Goal: Task Accomplishment & Management: Use online tool/utility

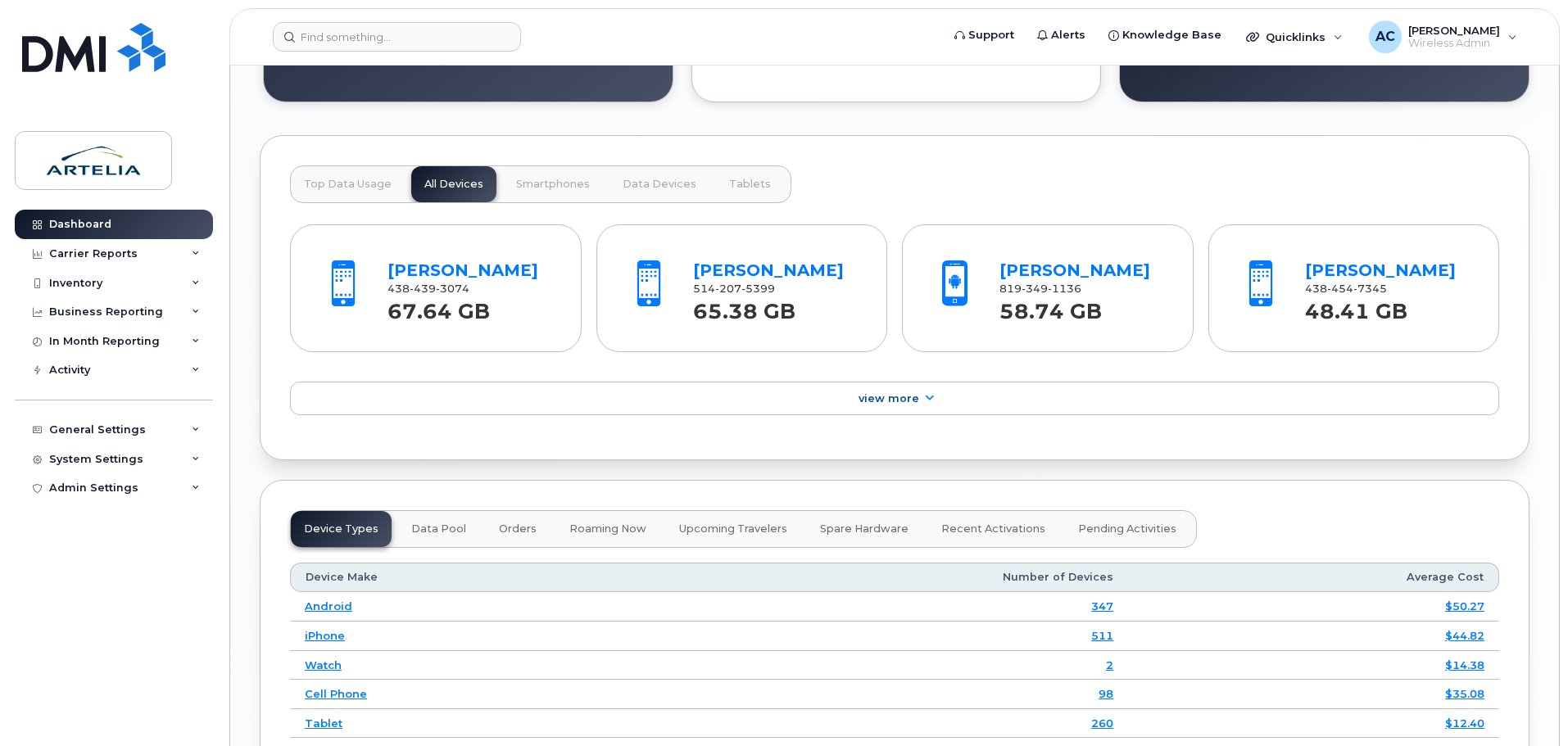
scroll to position [1577, 0]
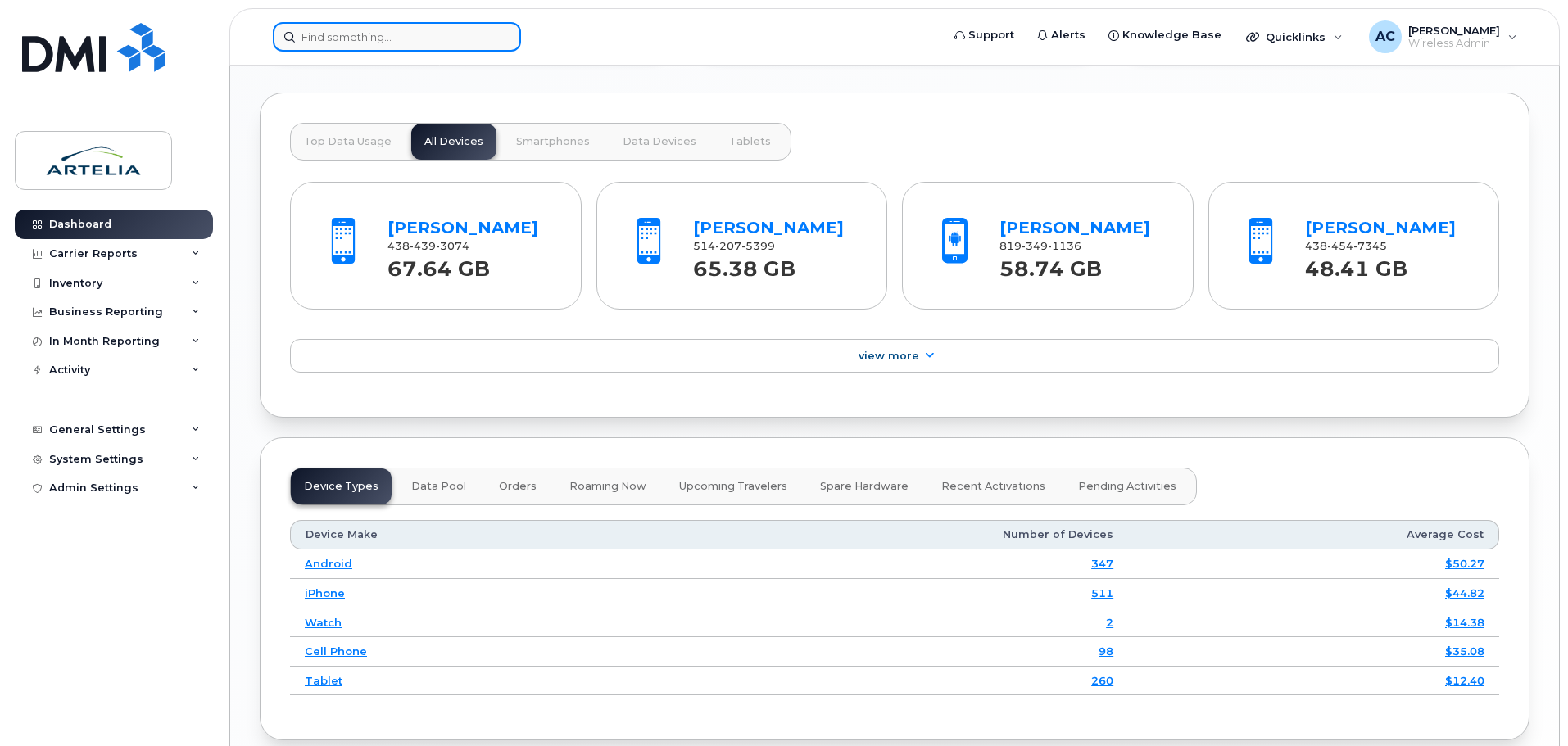
click at [323, 34] on input at bounding box center [397, 37] width 248 height 29
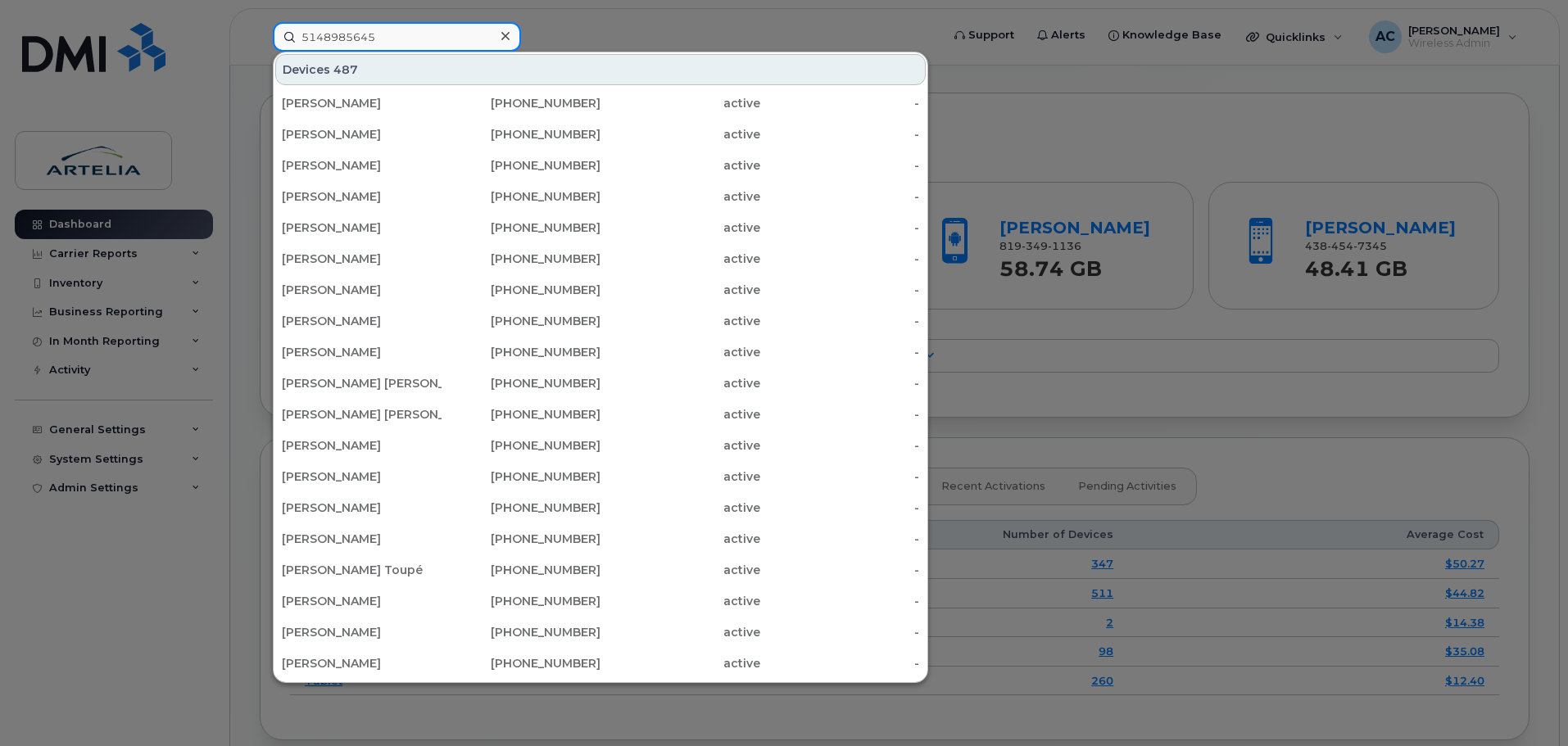
type input "5148985645"
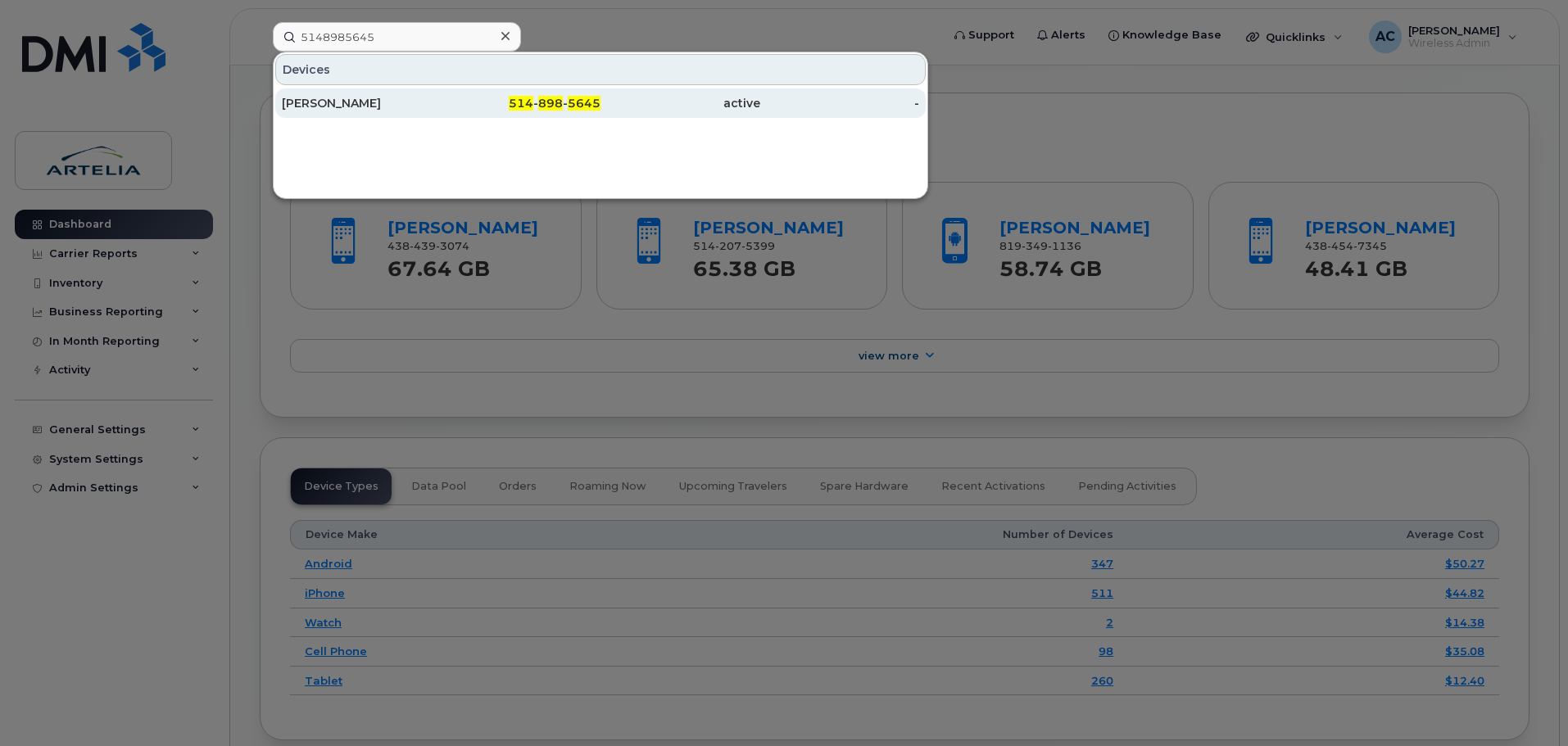
click at [371, 103] on div "[PERSON_NAME]" at bounding box center [362, 103] width 160 height 17
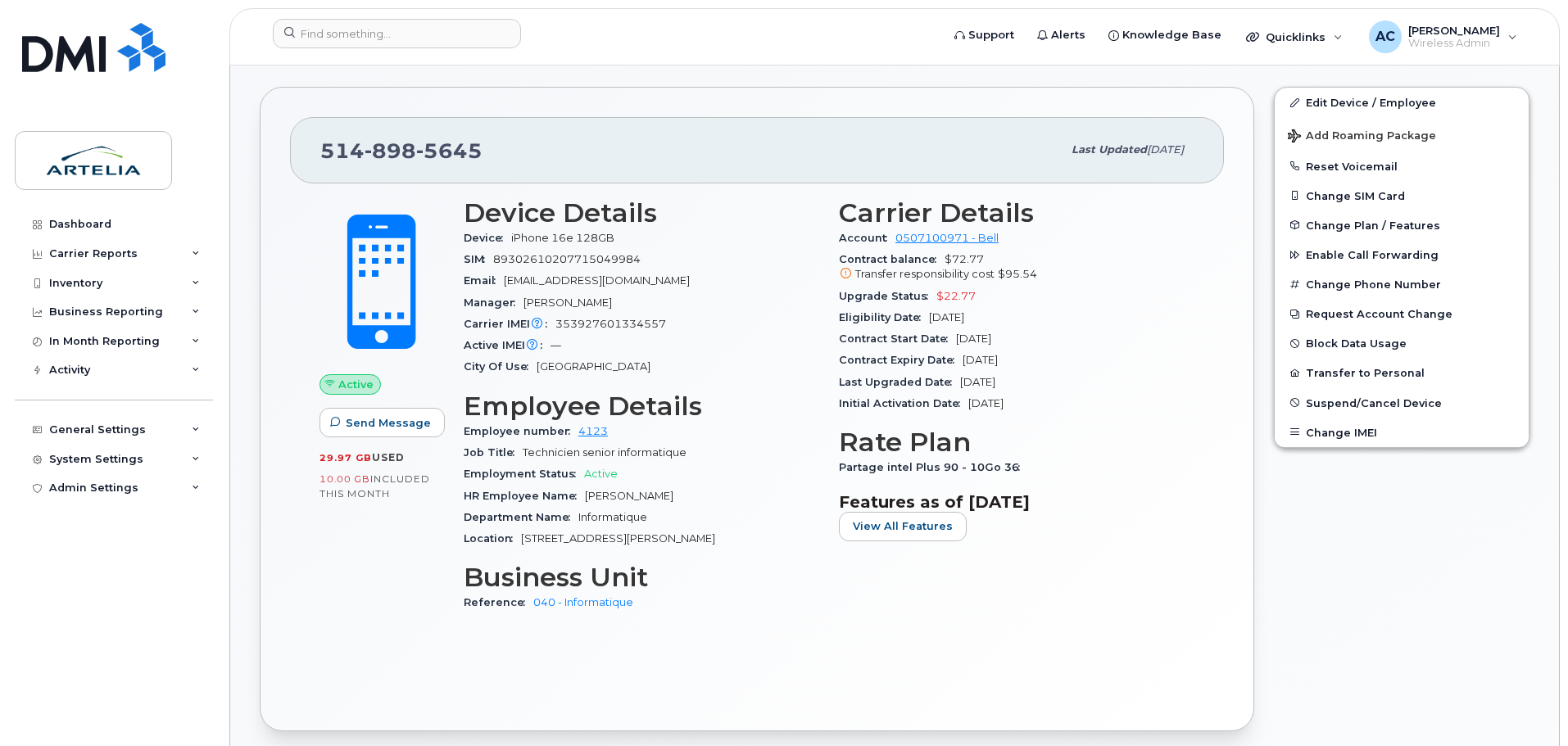
scroll to position [266, 0]
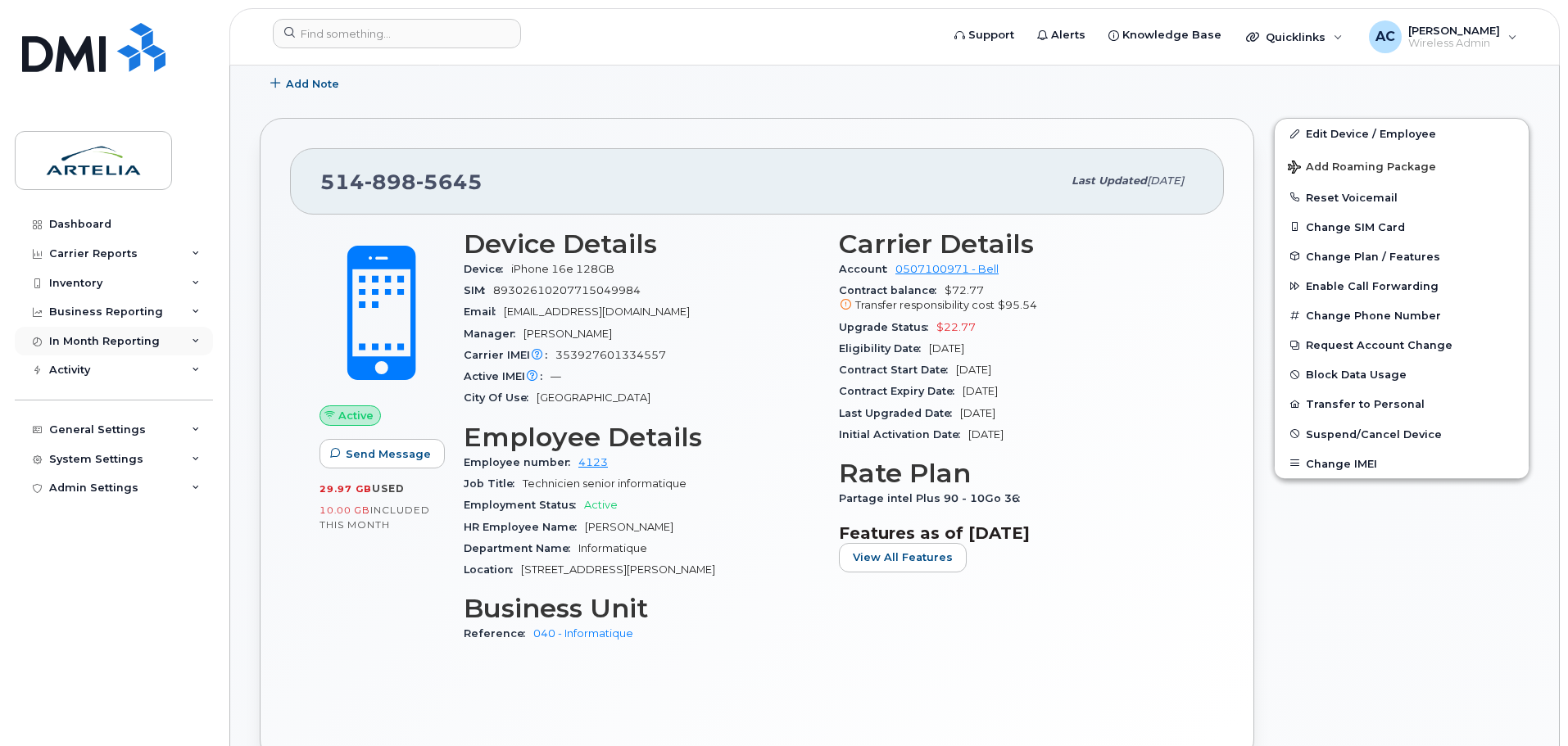
click at [125, 343] on div "In Month Reporting" at bounding box center [104, 342] width 111 height 13
click at [175, 310] on div "Business Reporting" at bounding box center [114, 312] width 198 height 29
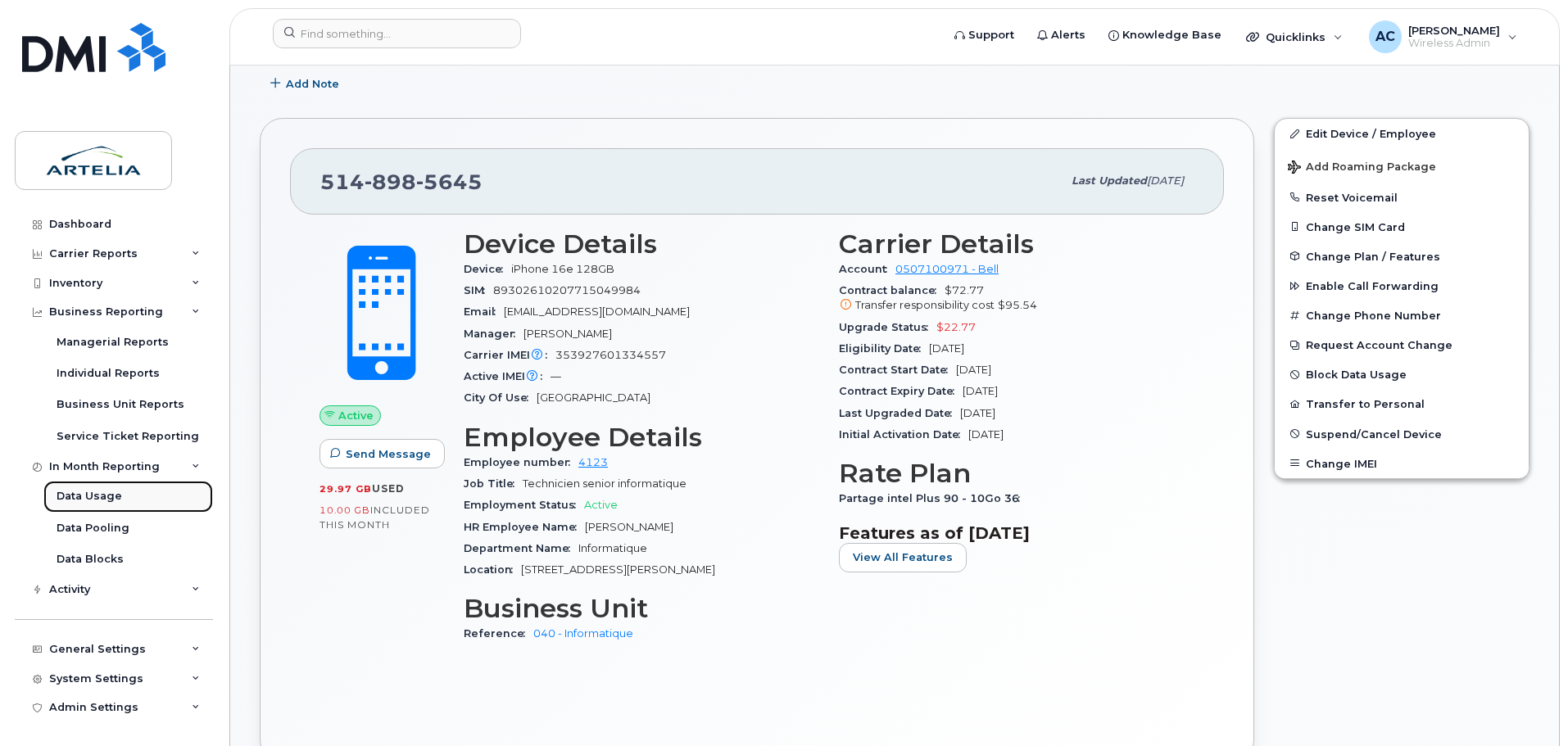
click at [102, 499] on div "Data Usage" at bounding box center [89, 497] width 66 height 15
click at [112, 471] on div "In Month Reporting" at bounding box center [104, 467] width 111 height 13
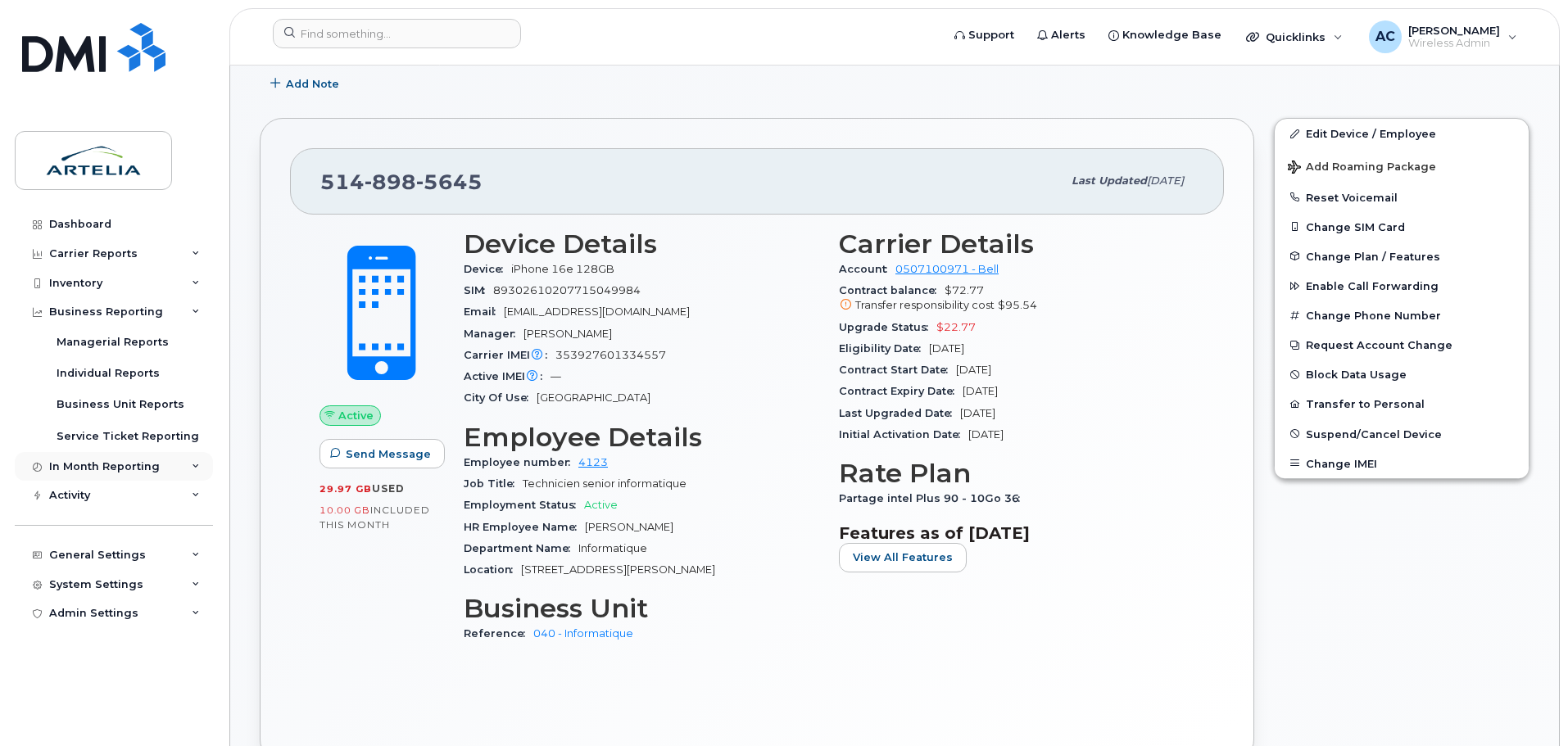
click at [112, 471] on div "In Month Reporting" at bounding box center [104, 467] width 111 height 13
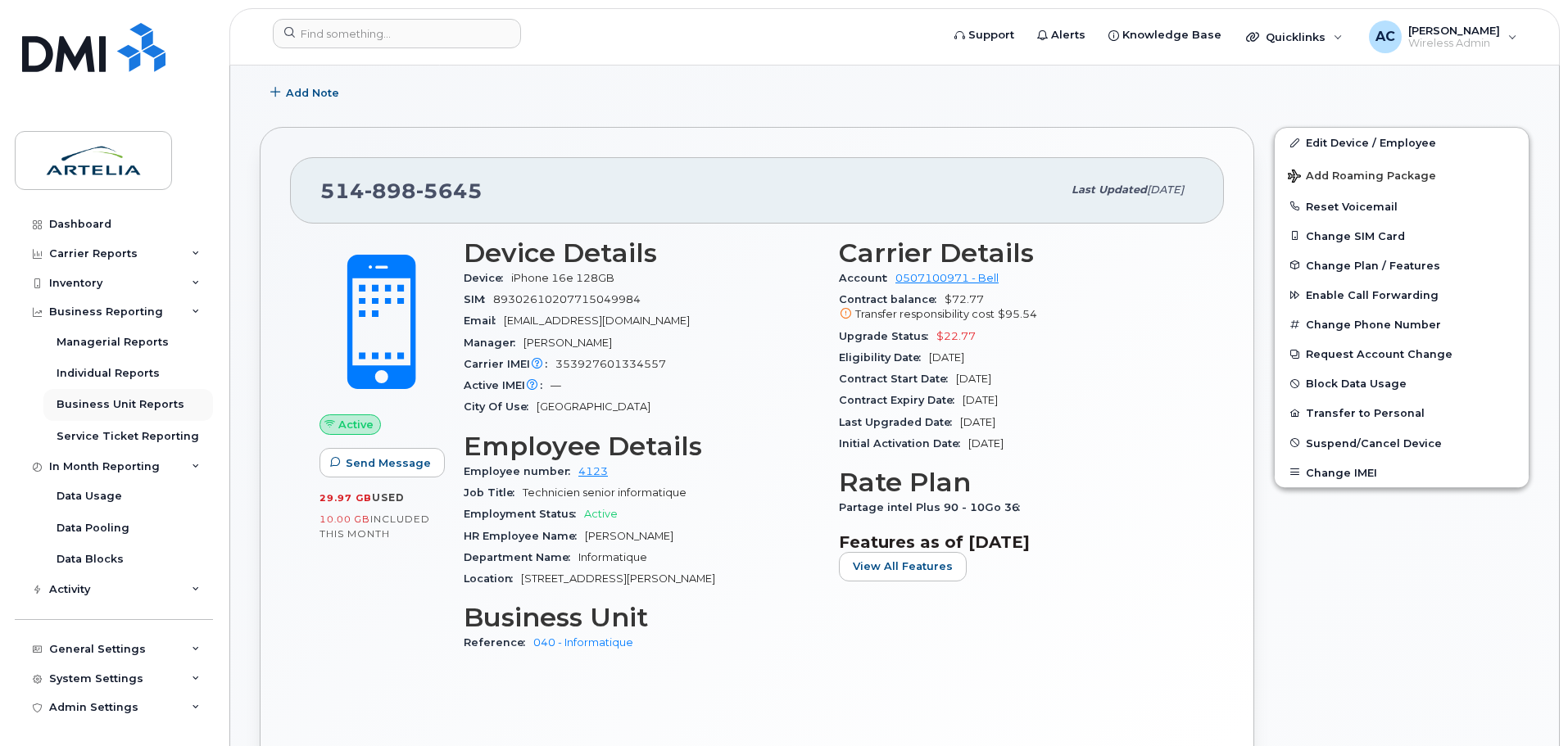
scroll to position [246, 0]
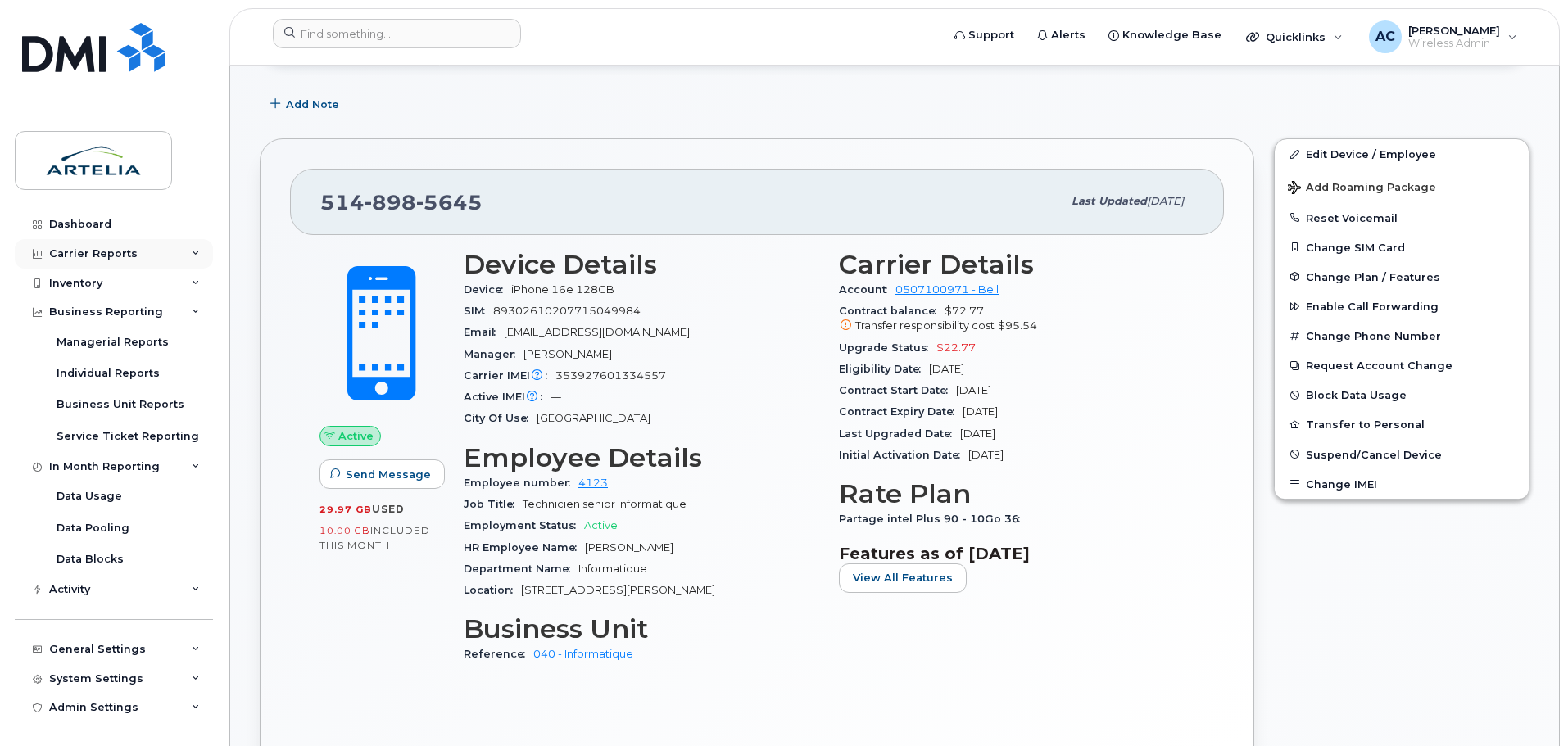
click at [113, 254] on div "Carrier Reports" at bounding box center [93, 254] width 88 height 13
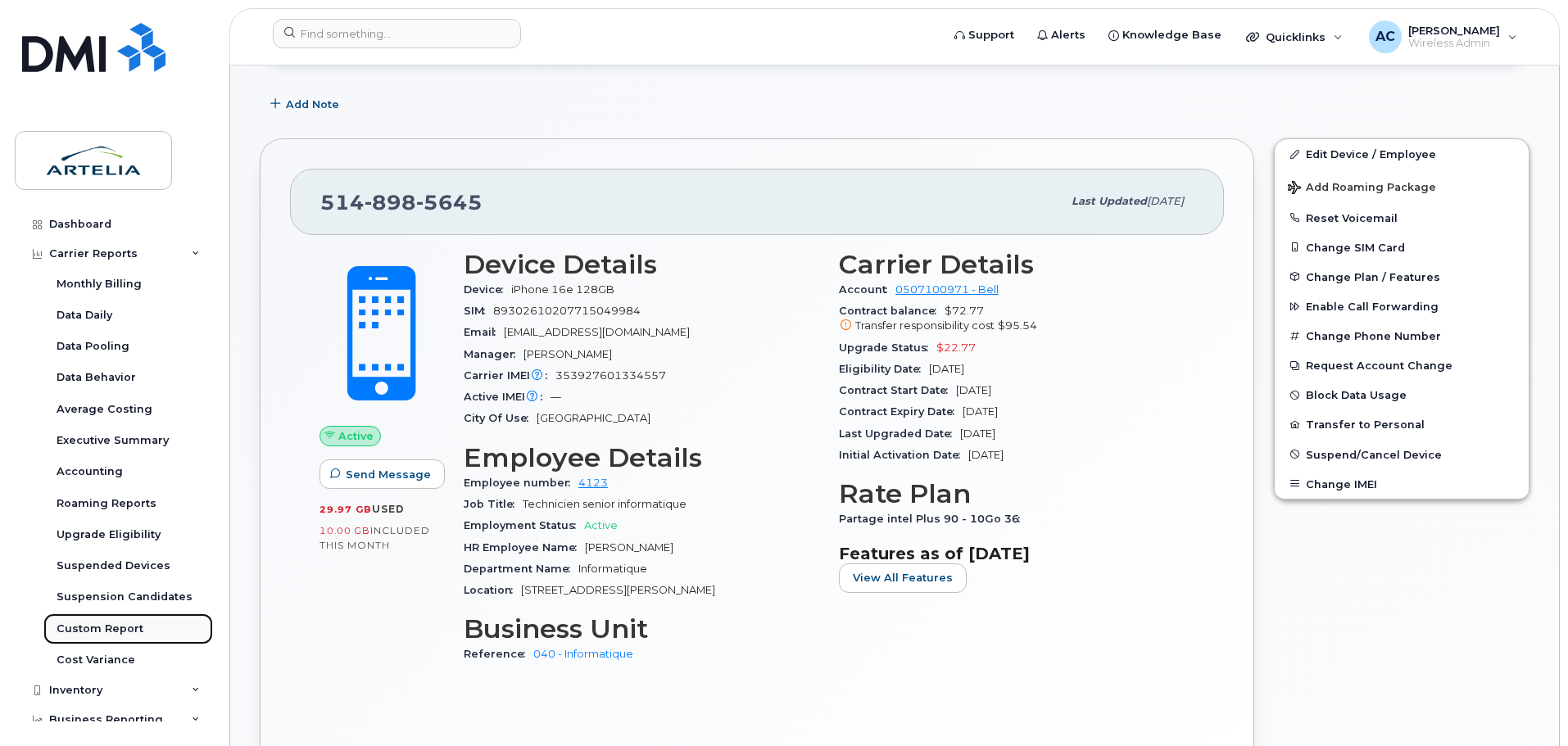
click at [118, 628] on div "Custom Report" at bounding box center [100, 629] width 87 height 15
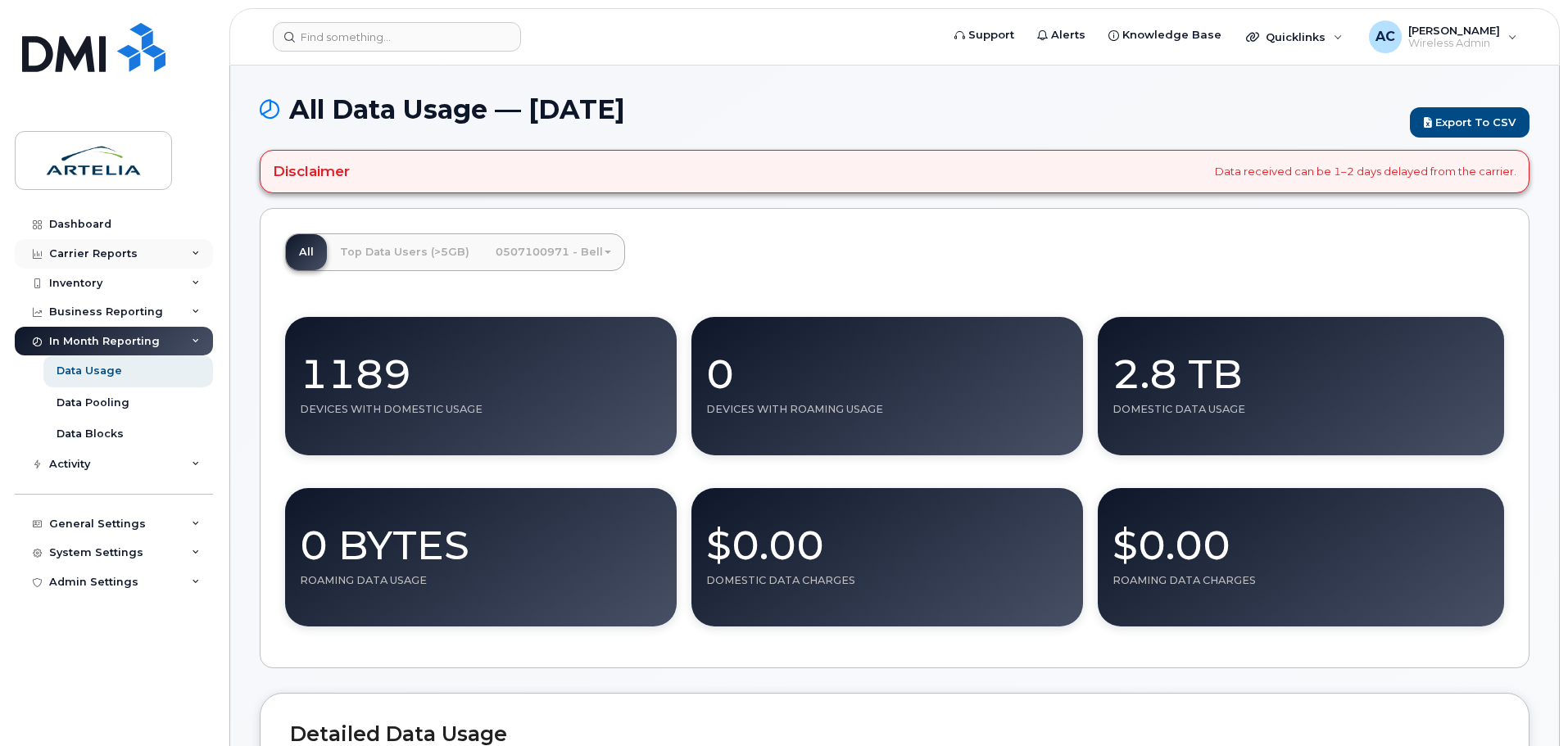
click at [113, 254] on div "Carrier Reports" at bounding box center [93, 254] width 88 height 13
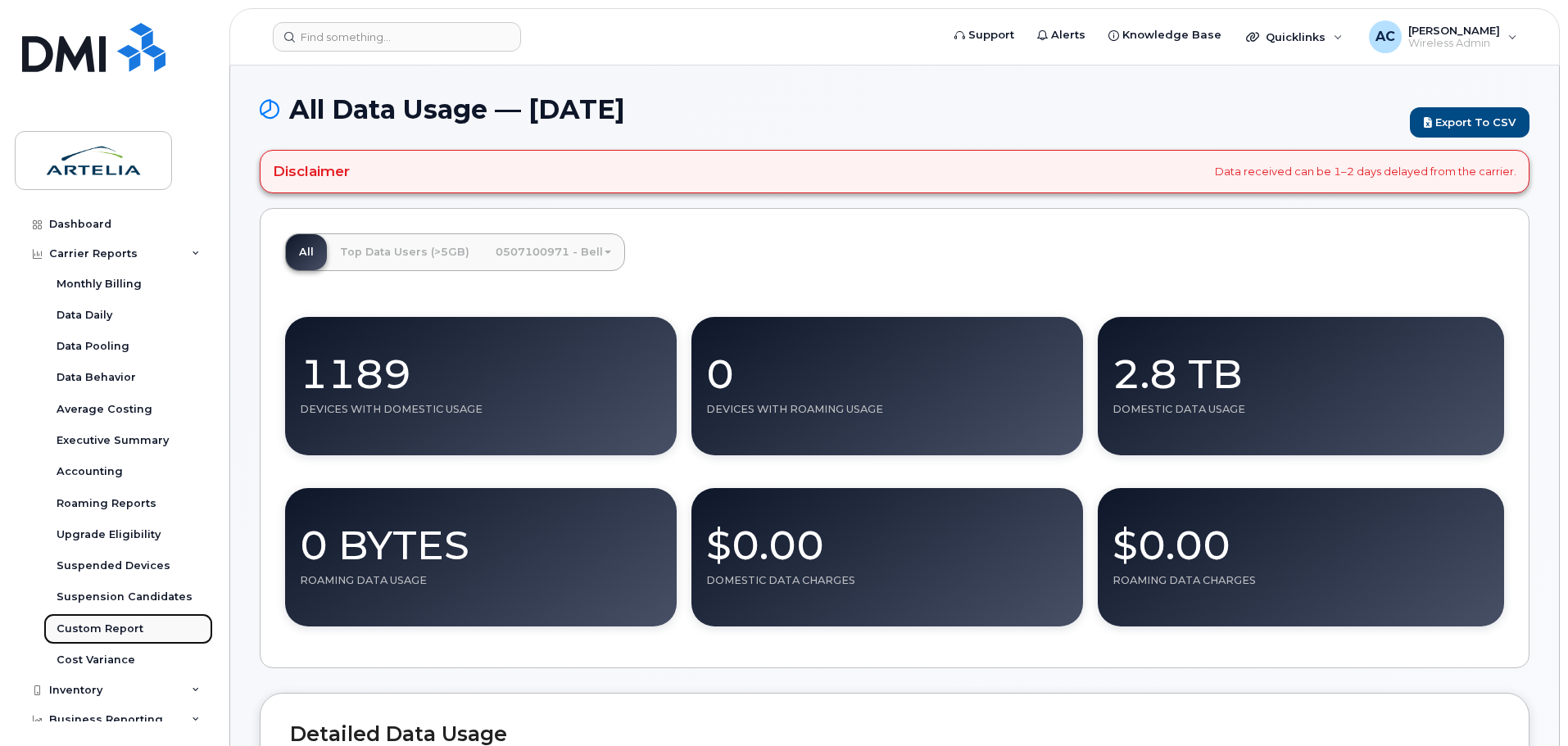
click at [110, 630] on div "Custom Report" at bounding box center [100, 629] width 87 height 15
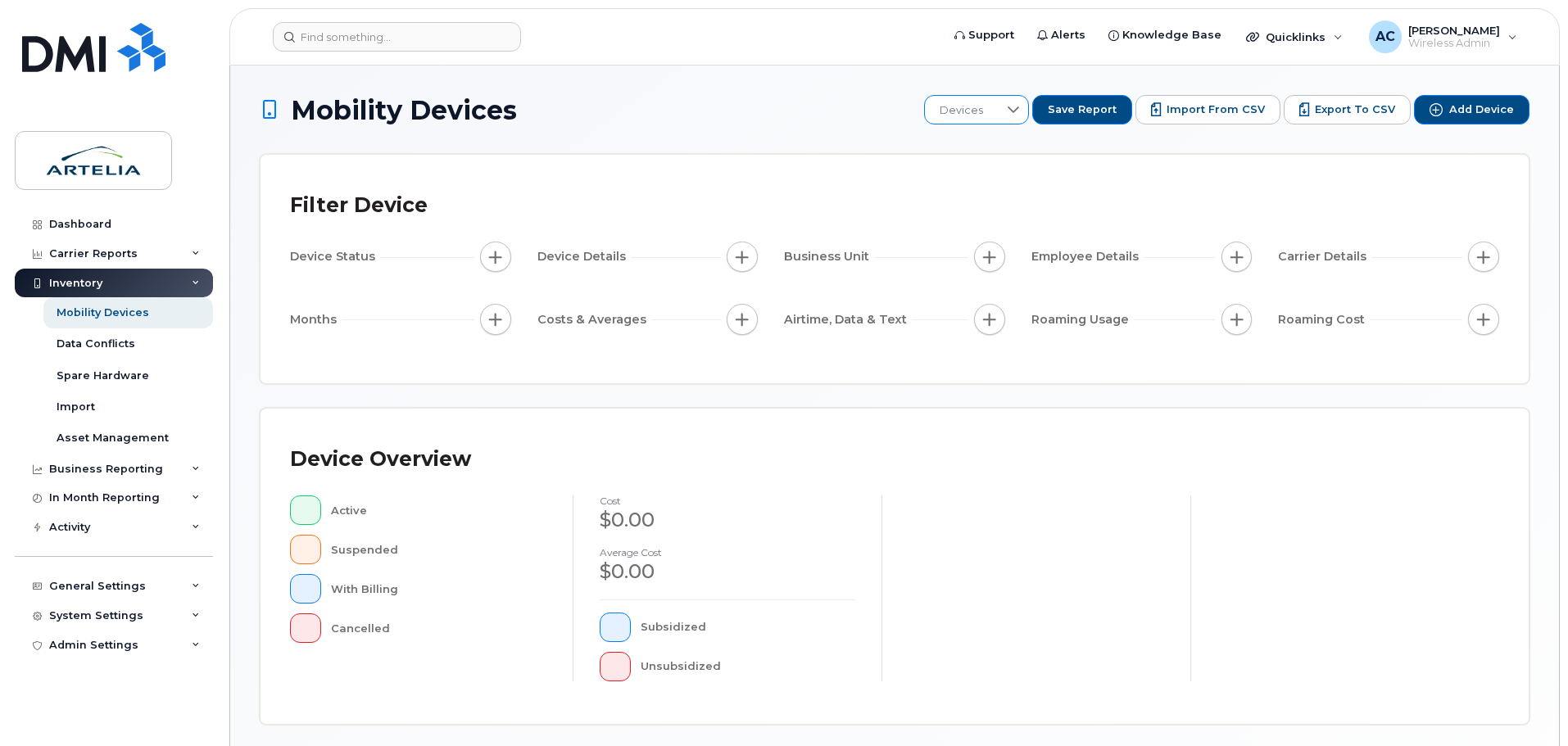
click at [1029, 108] on div at bounding box center [1013, 109] width 31 height 28
click at [996, 225] on span "IT_Mensuel" at bounding box center [983, 223] width 59 height 16
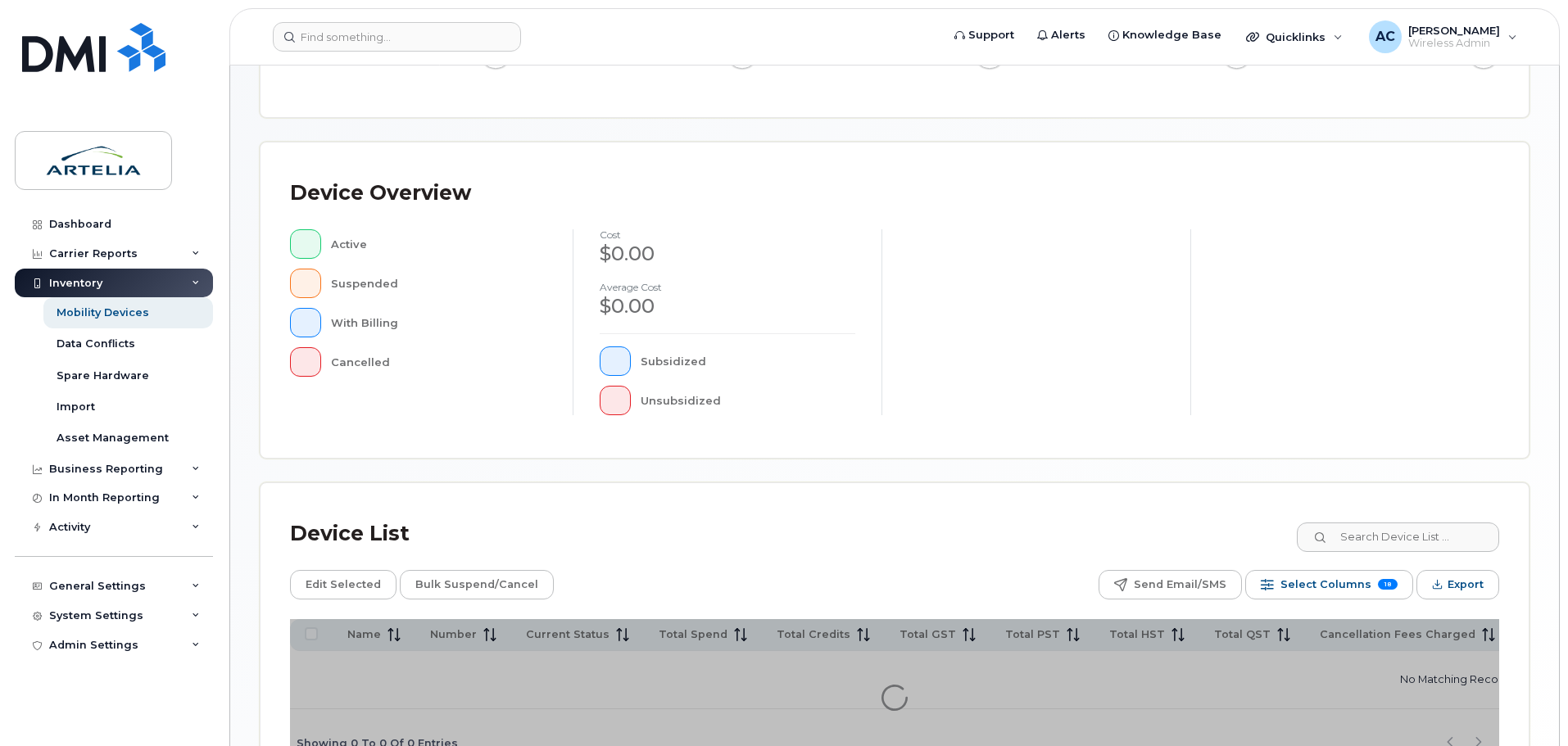
scroll to position [428, 0]
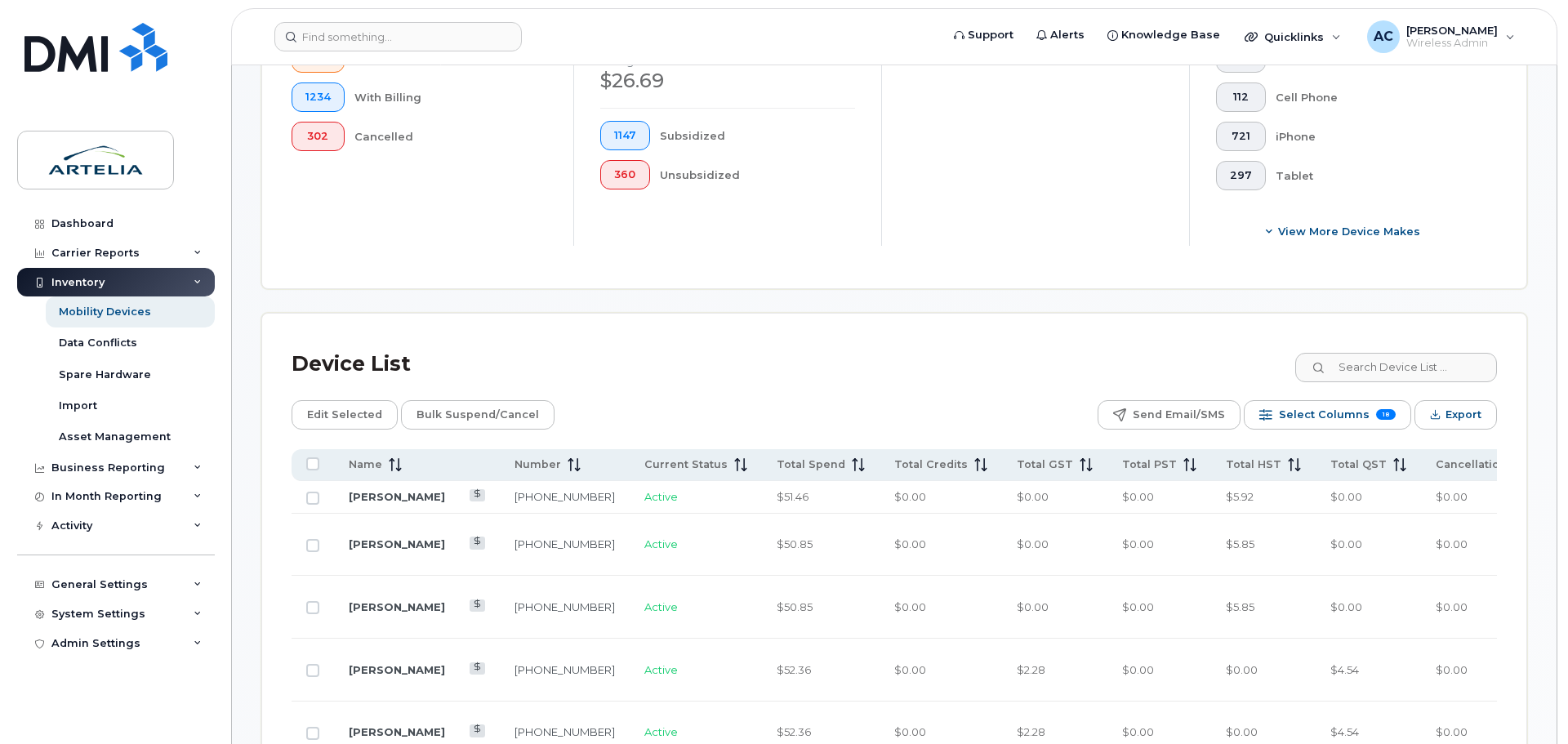
scroll to position [569, 0]
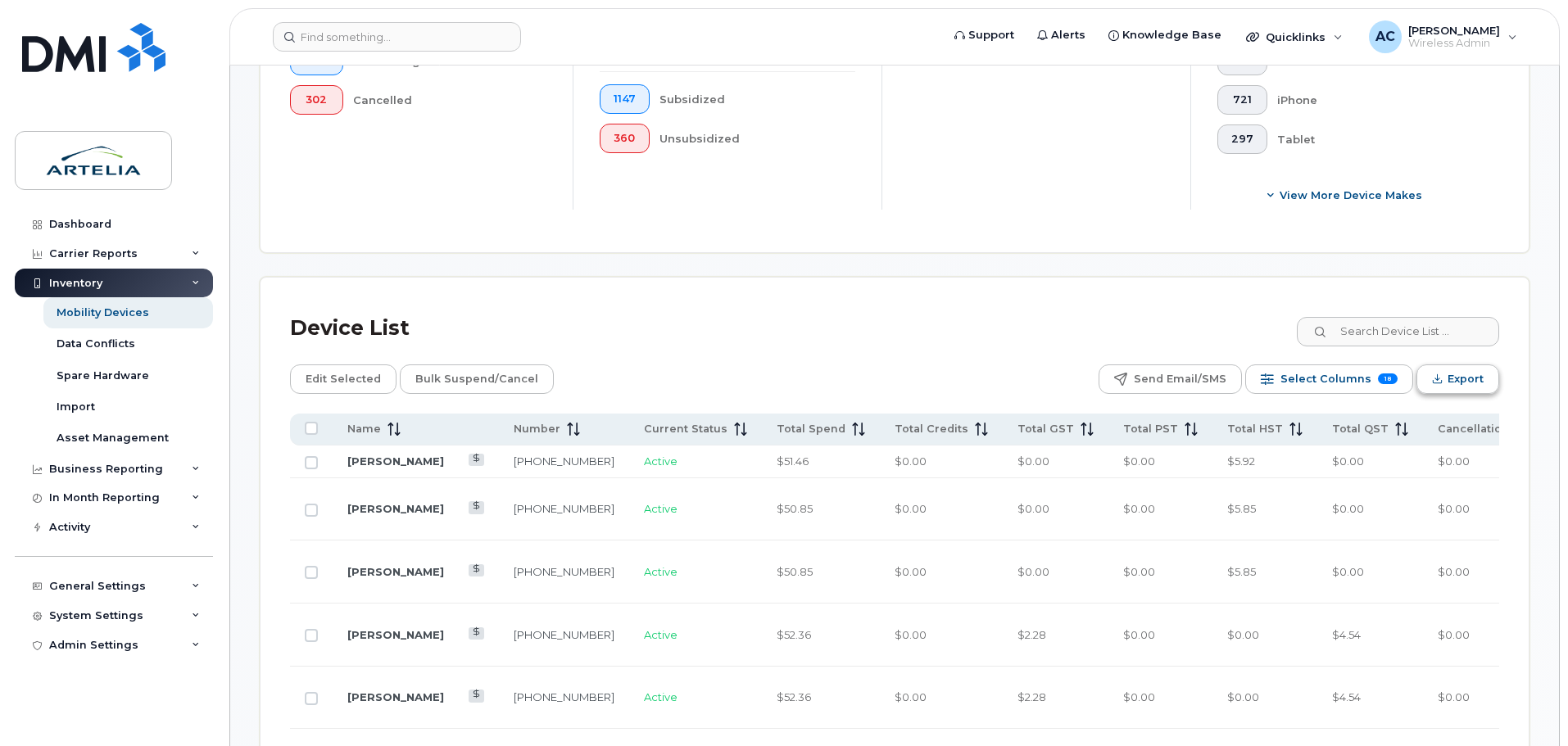
click at [1456, 383] on span "Export" at bounding box center [1465, 378] width 36 height 24
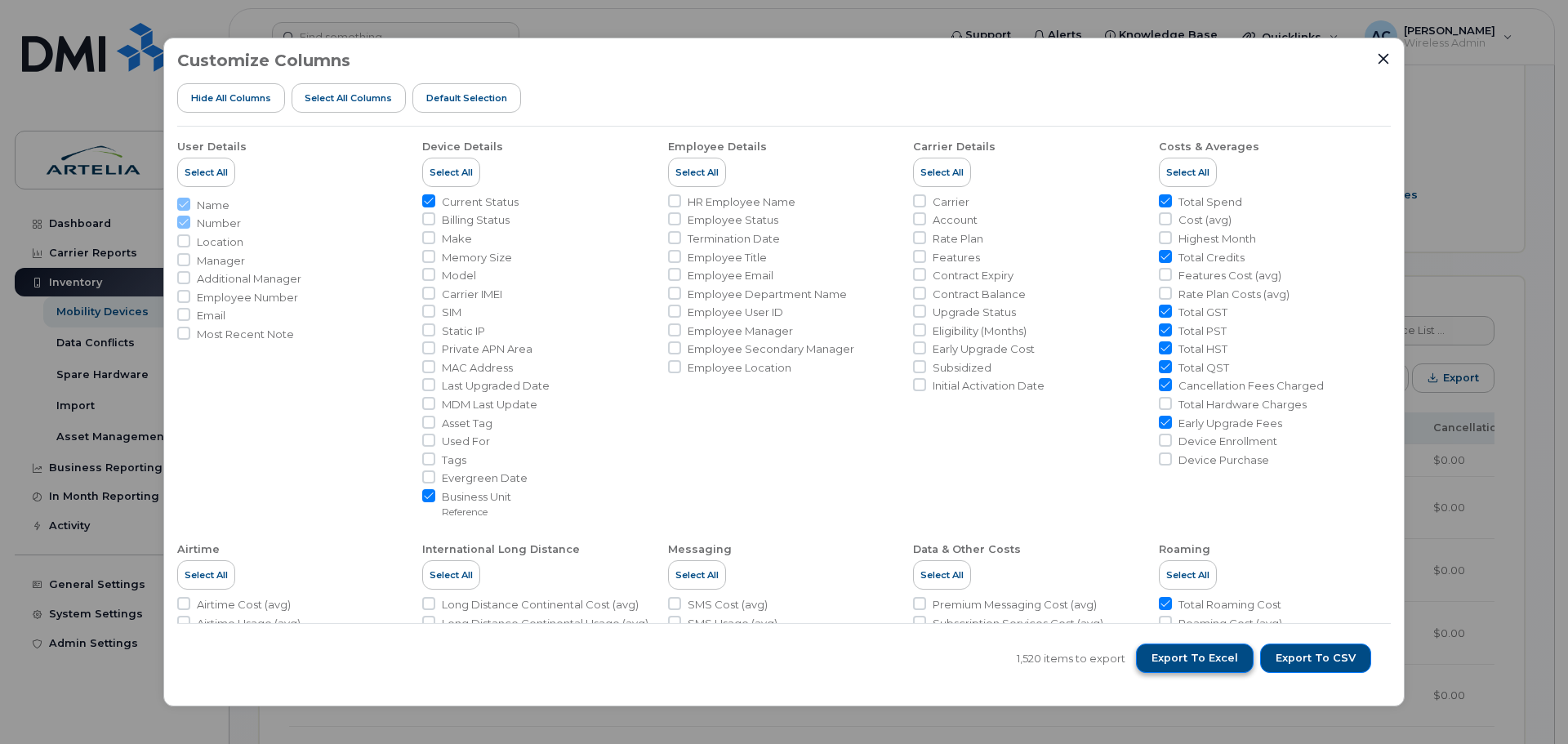
click at [1221, 661] on span "Export to Excel" at bounding box center [1195, 658] width 86 height 15
